Goal: Obtain resource: Obtain resource

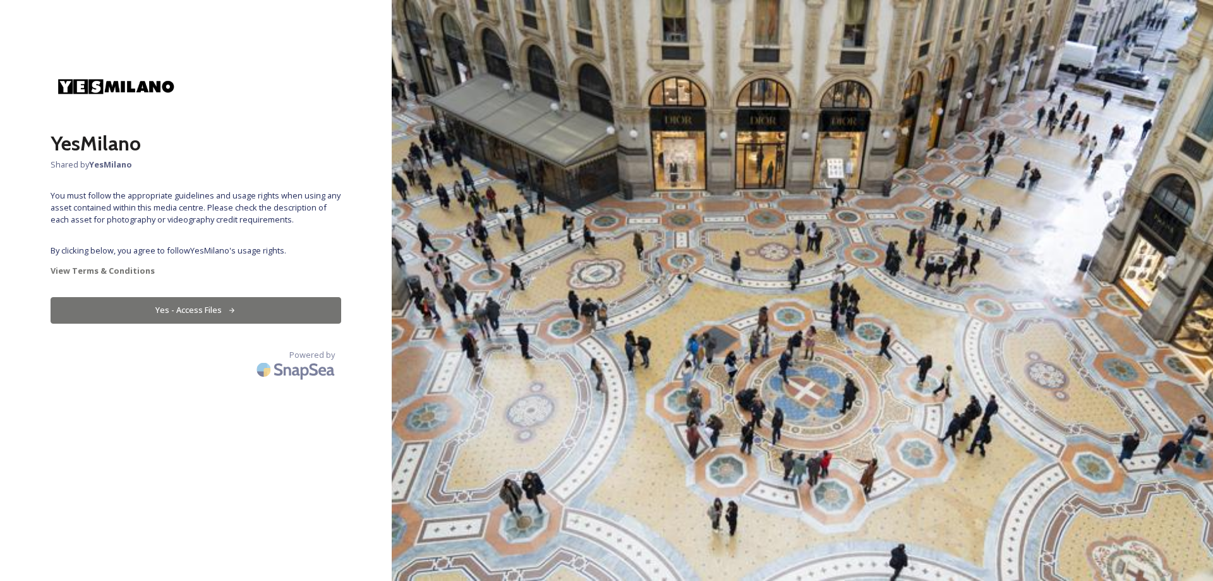
click at [163, 317] on button "Yes - Access Files" at bounding box center [196, 310] width 291 height 26
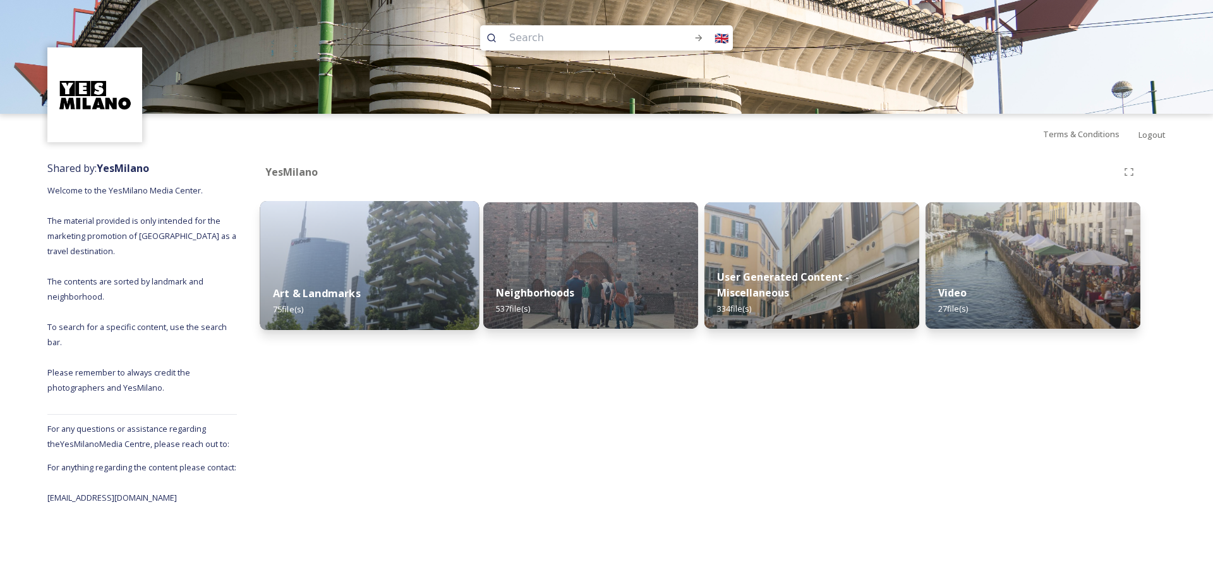
click at [476, 276] on div "Art & Landmarks 75 file(s)" at bounding box center [369, 300] width 219 height 57
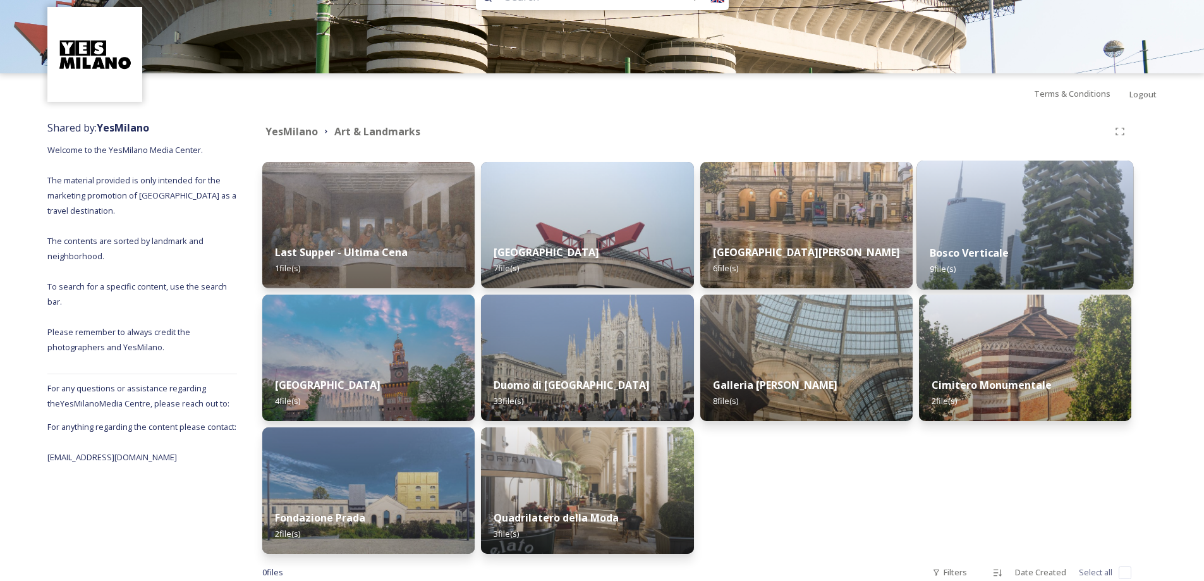
scroll to position [63, 0]
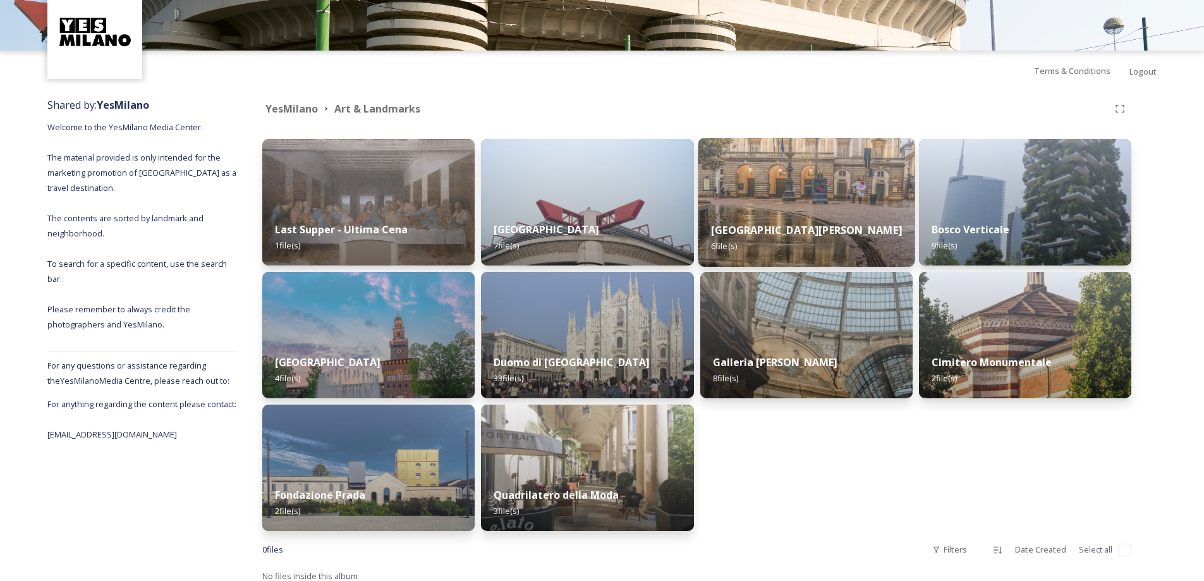
click at [778, 203] on img at bounding box center [806, 202] width 217 height 129
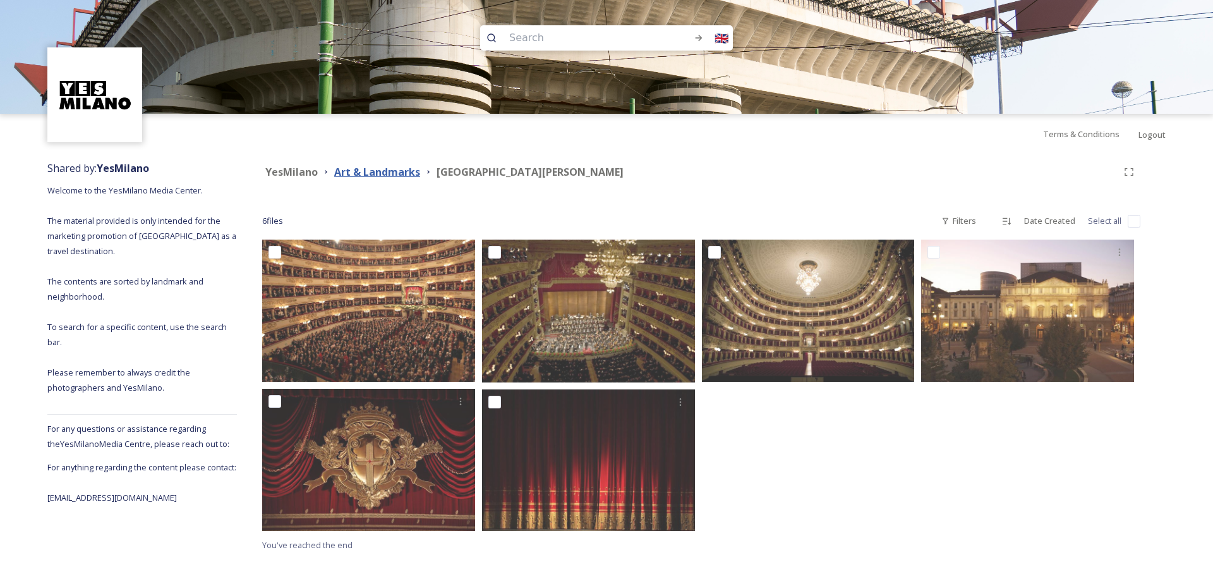
click at [361, 178] on strong "Art & Landmarks" at bounding box center [377, 172] width 86 height 14
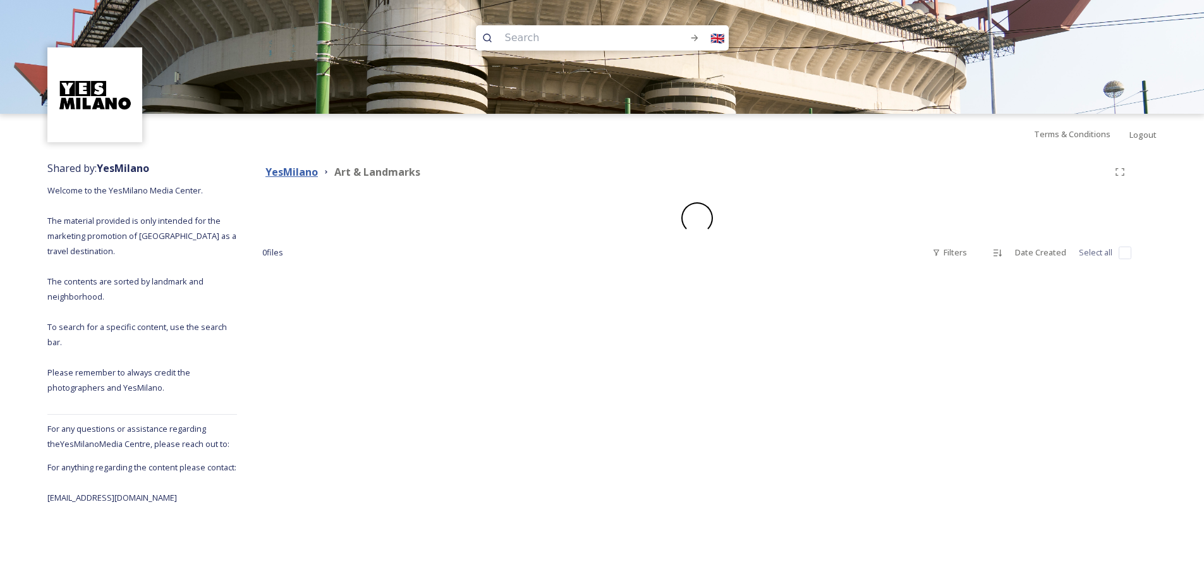
click at [303, 171] on strong "YesMilano" at bounding box center [291, 172] width 52 height 14
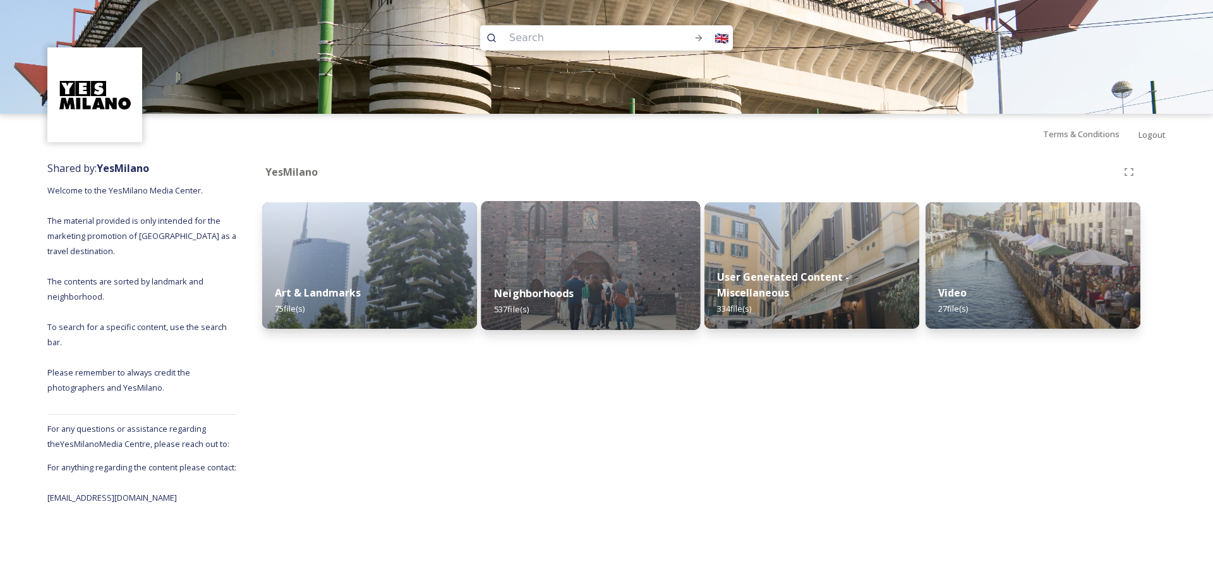
click at [636, 282] on div "Neighborhoods 537 file(s)" at bounding box center [590, 300] width 219 height 57
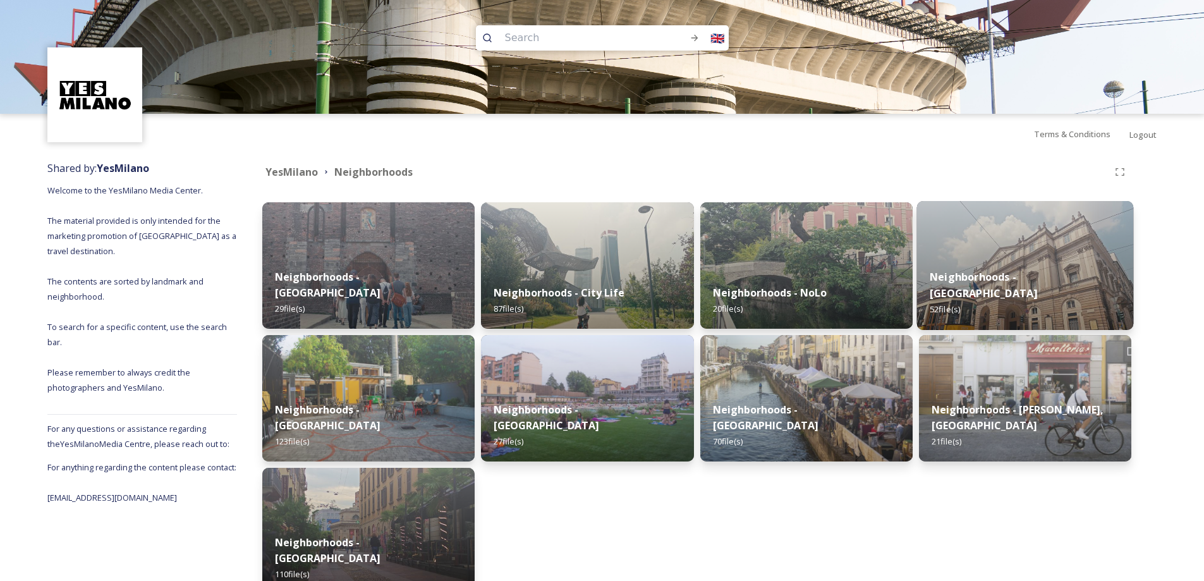
scroll to position [63, 0]
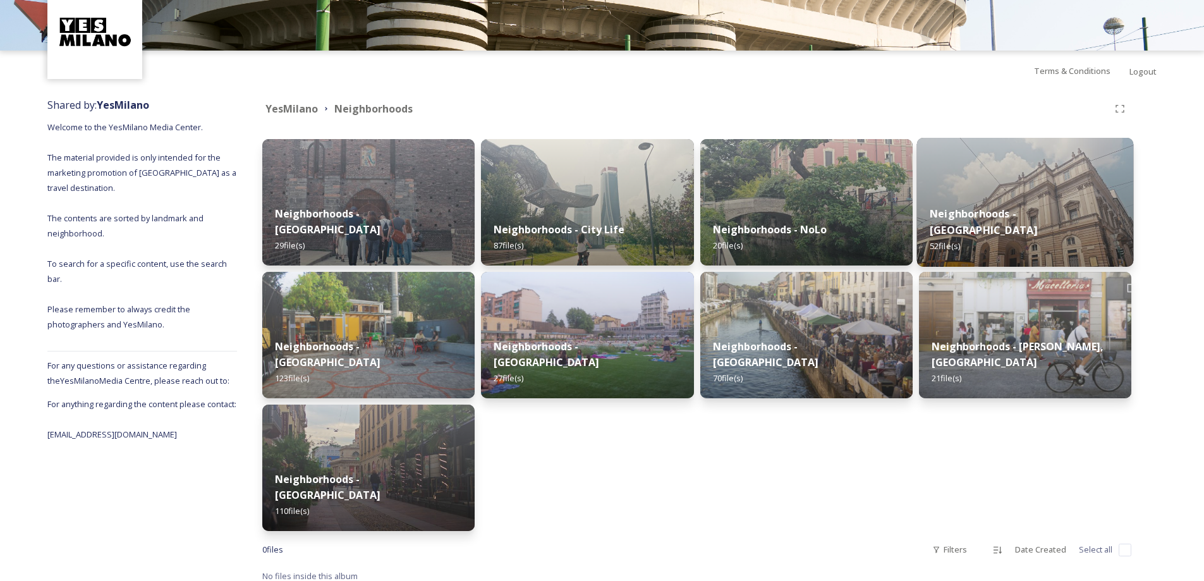
click at [1070, 195] on div "Neighborhoods - Galleria & Quadrilatero 52 file(s)" at bounding box center [1024, 229] width 217 height 73
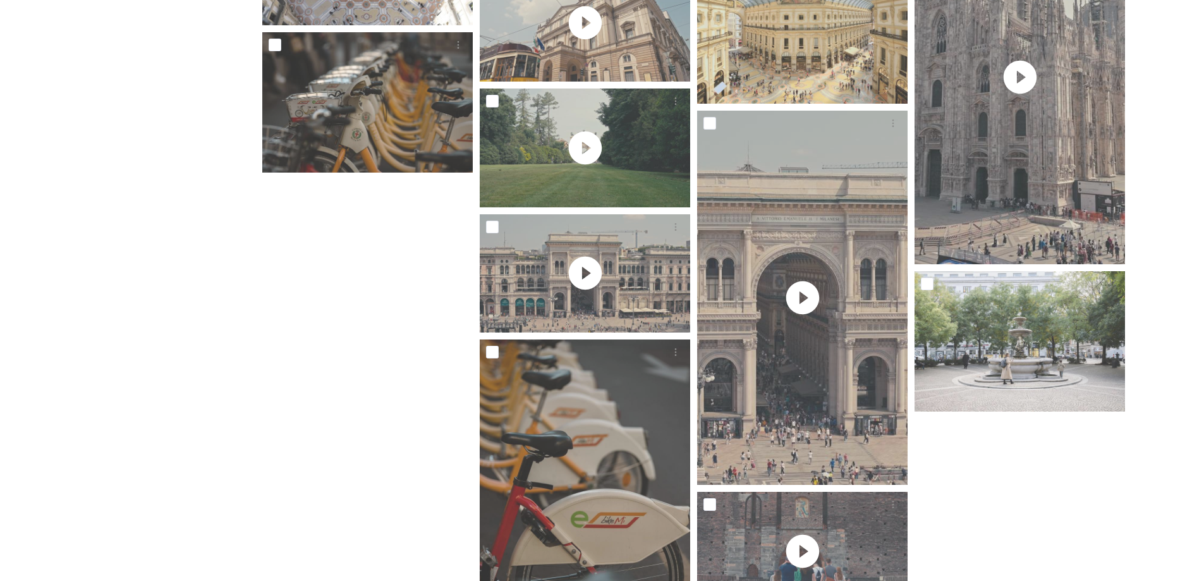
scroll to position [2479, 0]
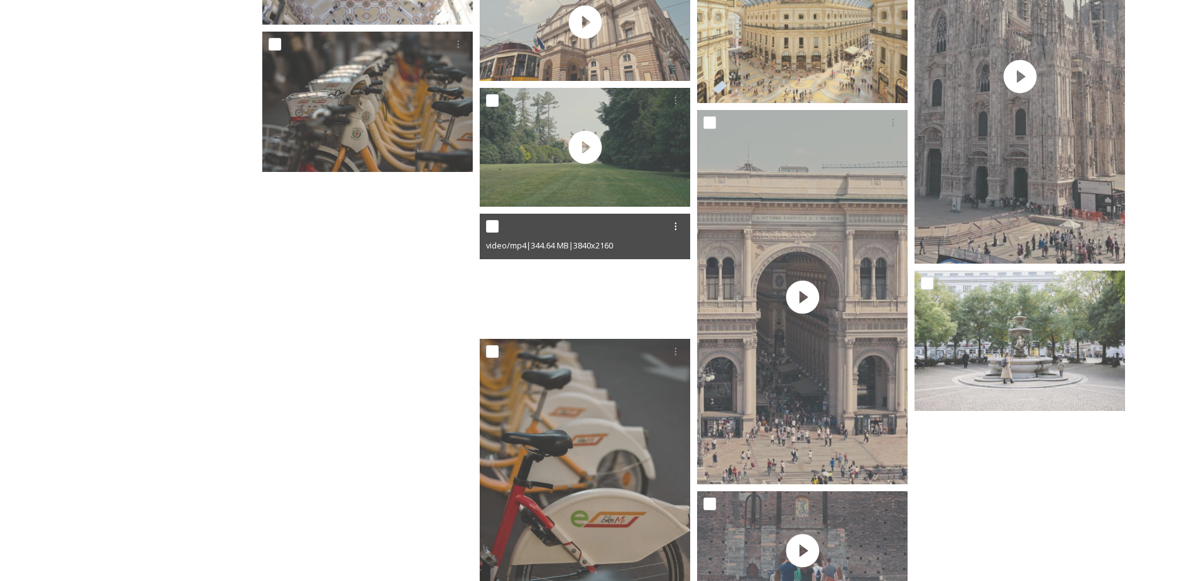
click at [595, 277] on div at bounding box center [585, 273] width 210 height 118
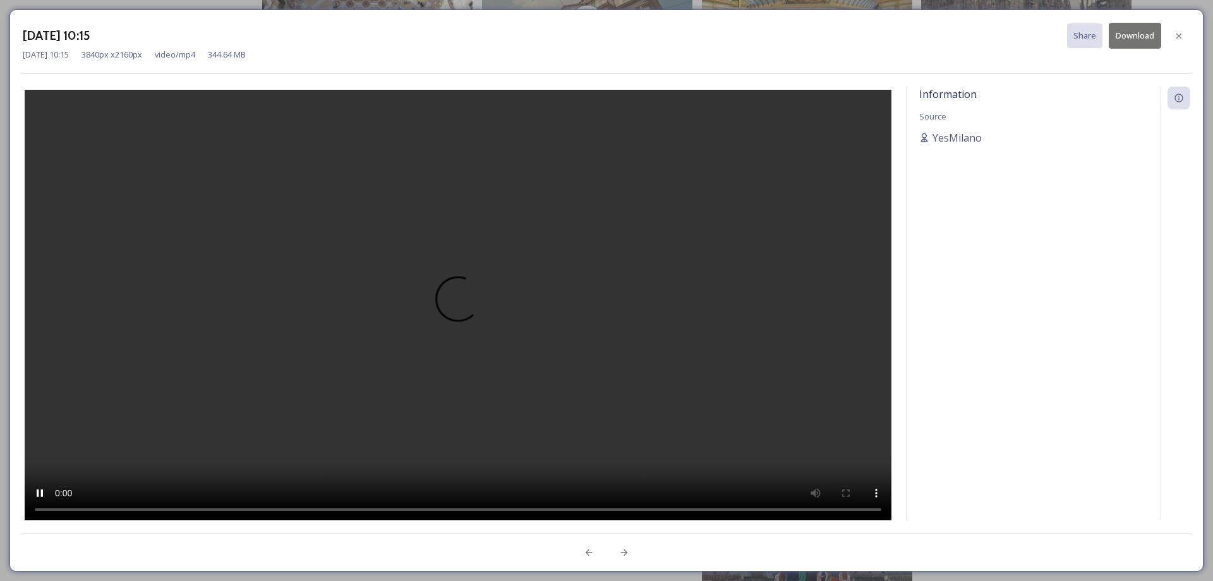
click at [236, 514] on video at bounding box center [458, 306] width 867 height 433
click at [1178, 39] on icon at bounding box center [1179, 36] width 10 height 10
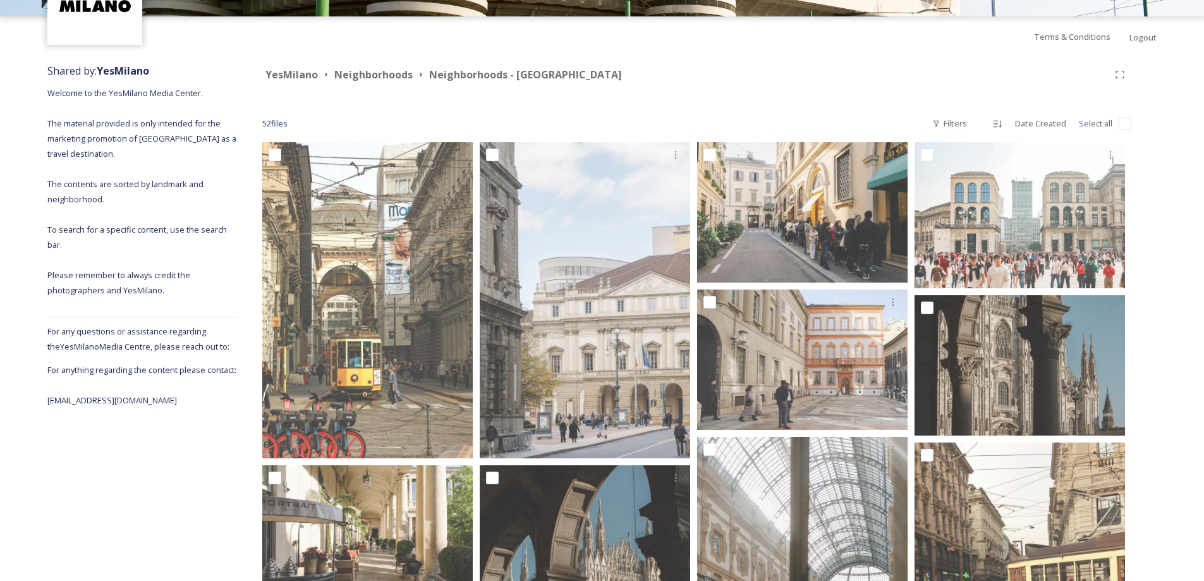
scroll to position [0, 0]
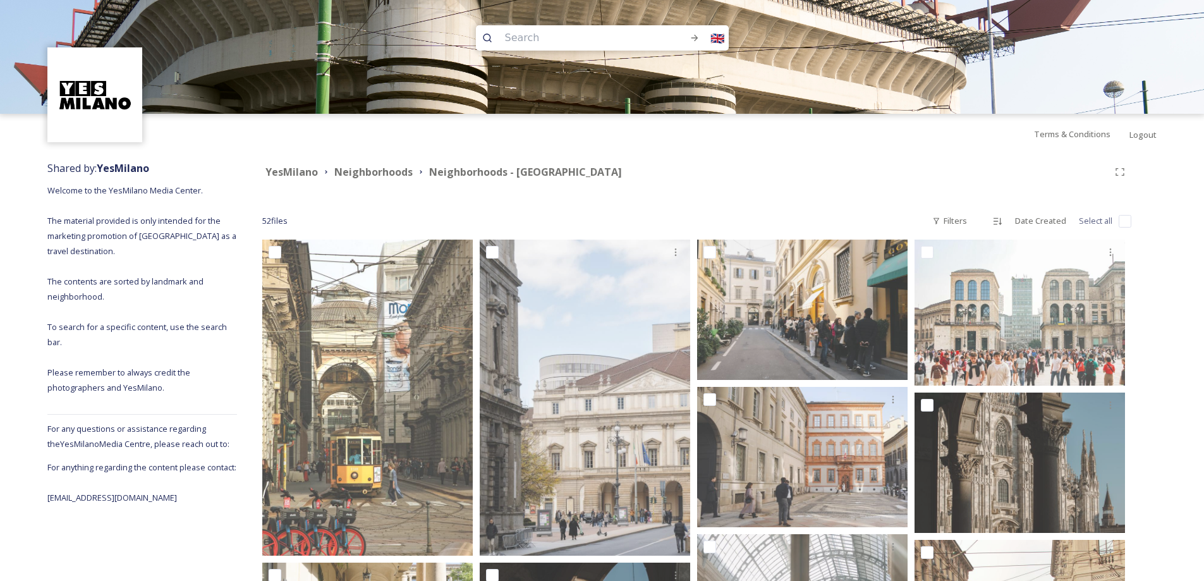
click at [363, 104] on img at bounding box center [602, 57] width 1204 height 114
click at [373, 172] on strong "Neighborhoods" at bounding box center [373, 172] width 78 height 14
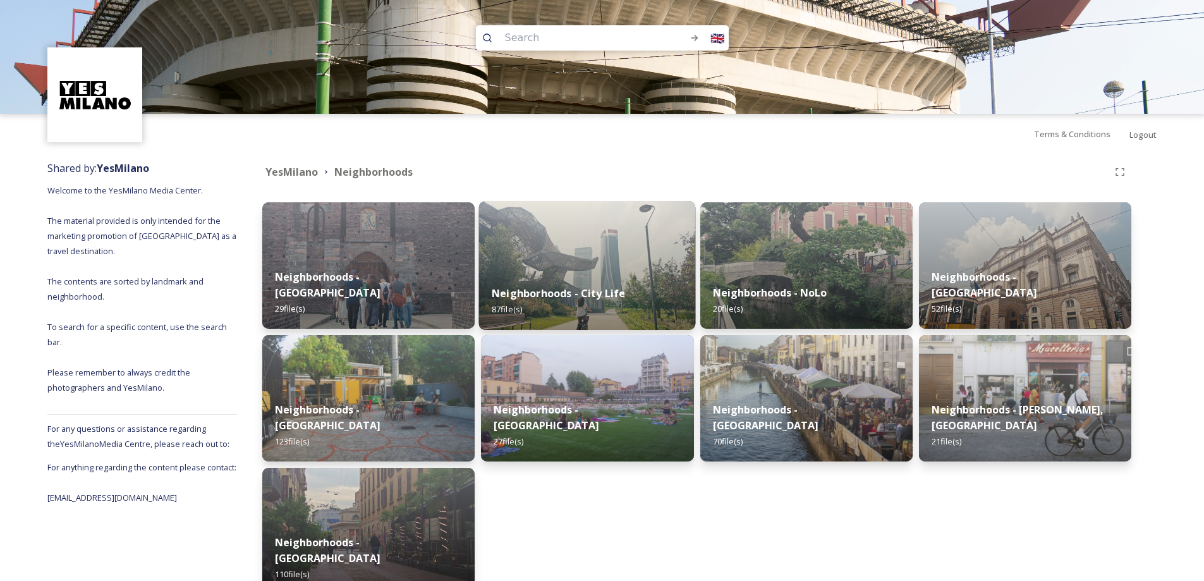
click at [648, 252] on img at bounding box center [587, 265] width 217 height 129
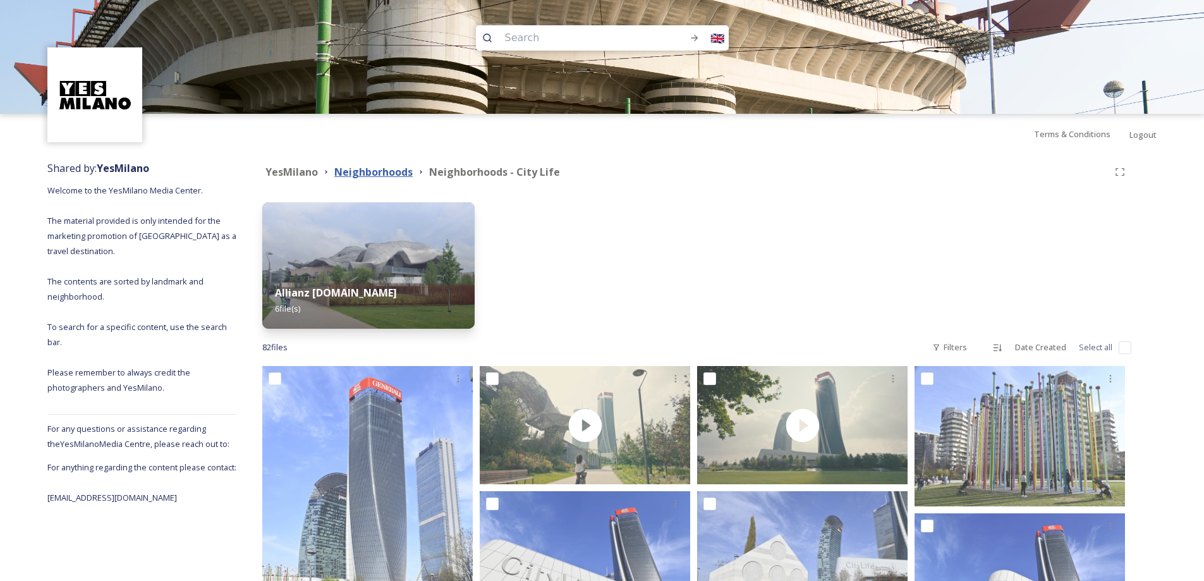
click at [396, 174] on strong "Neighborhoods" at bounding box center [373, 172] width 78 height 14
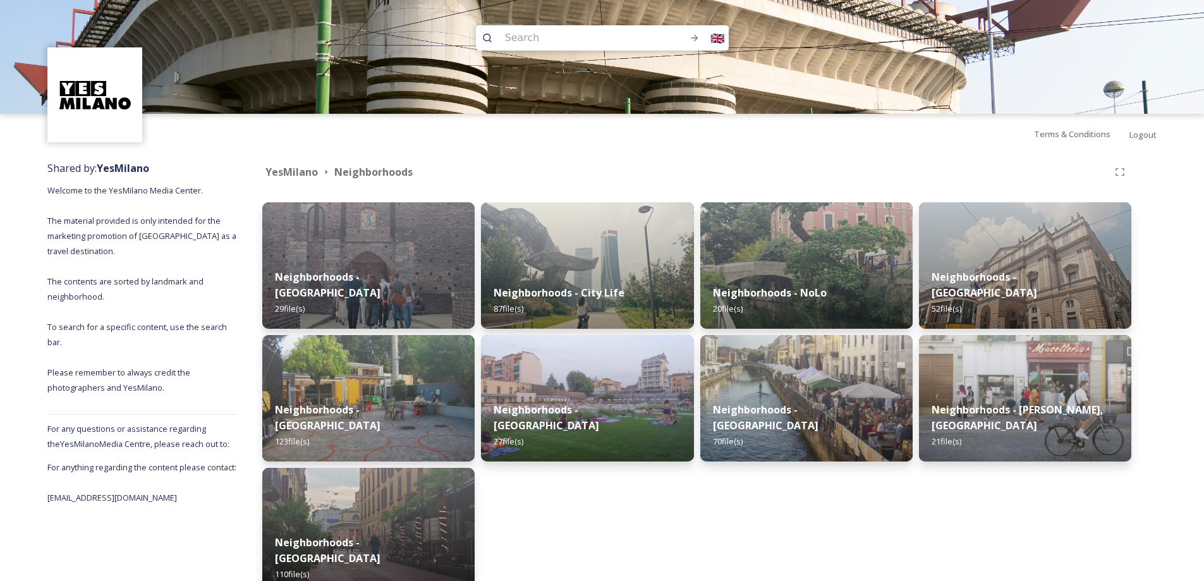
click at [559, 37] on input at bounding box center [580, 38] width 162 height 28
click at [1000, 277] on strong "Neighborhoods - [GEOGRAPHIC_DATA]" at bounding box center [982, 285] width 107 height 30
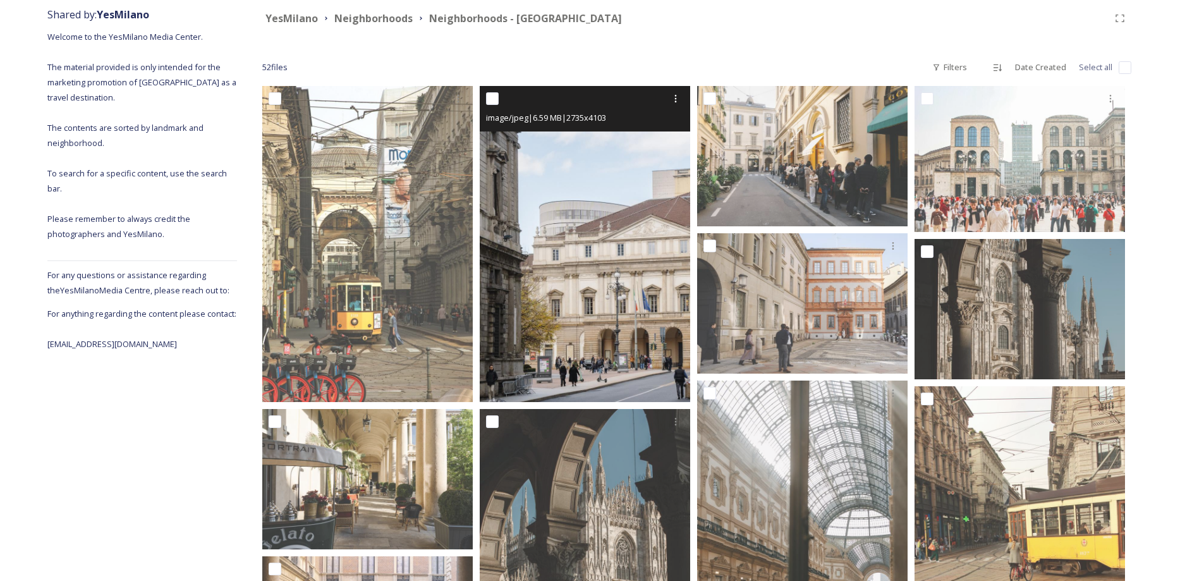
scroll to position [141, 0]
